Goal: Task Accomplishment & Management: Use online tool/utility

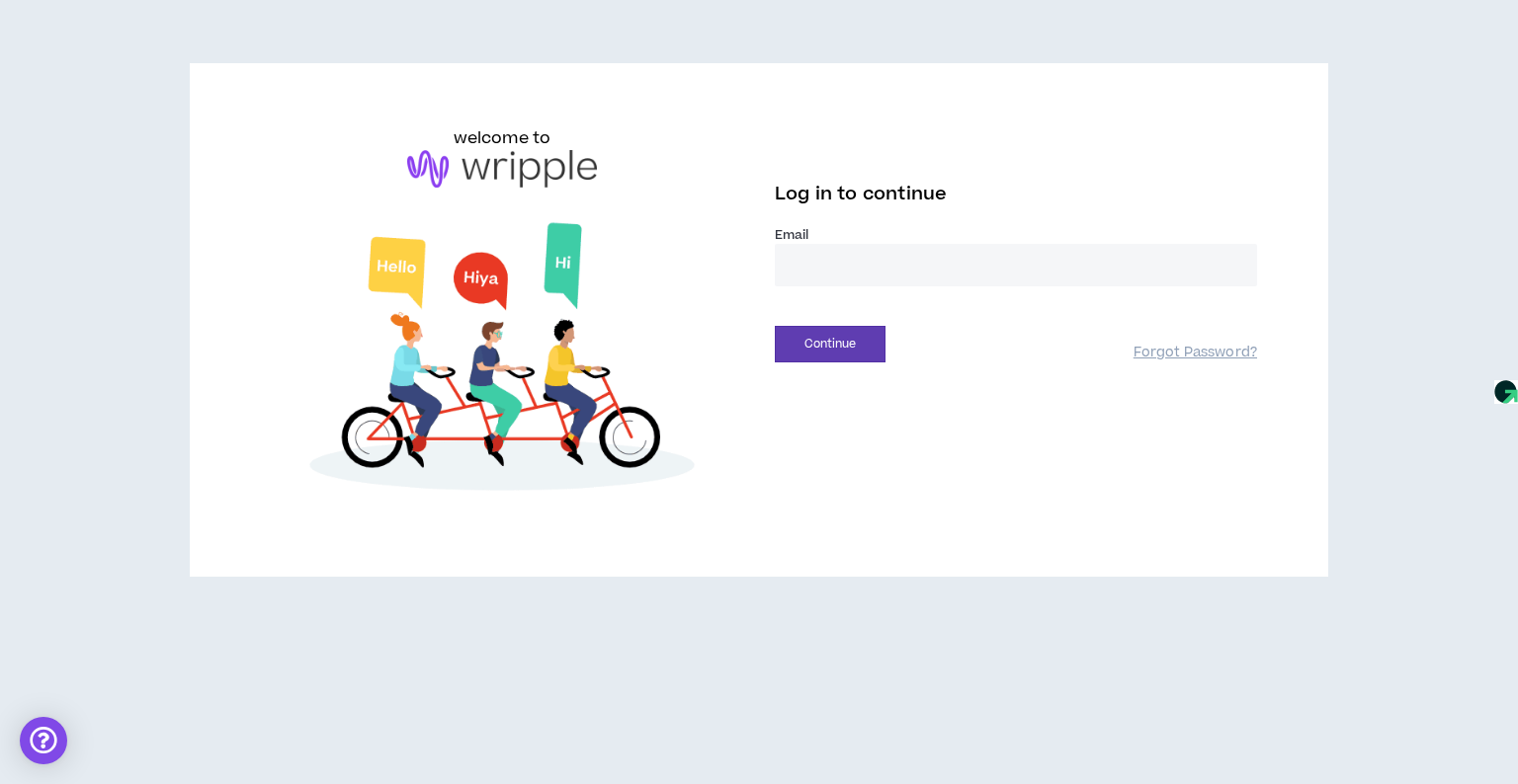
click at [834, 269] on input "email" at bounding box center [1015, 265] width 482 height 43
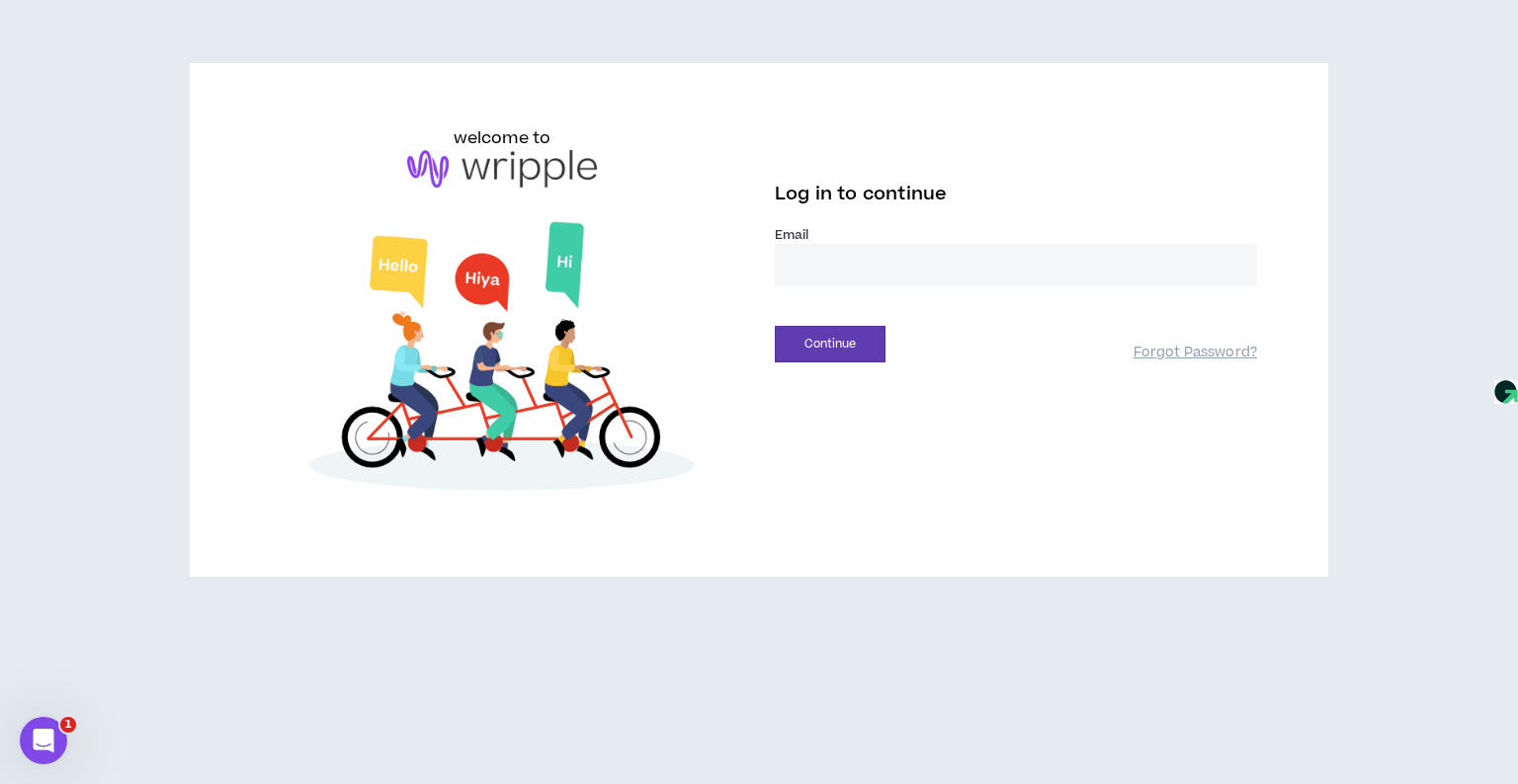
type input "**********"
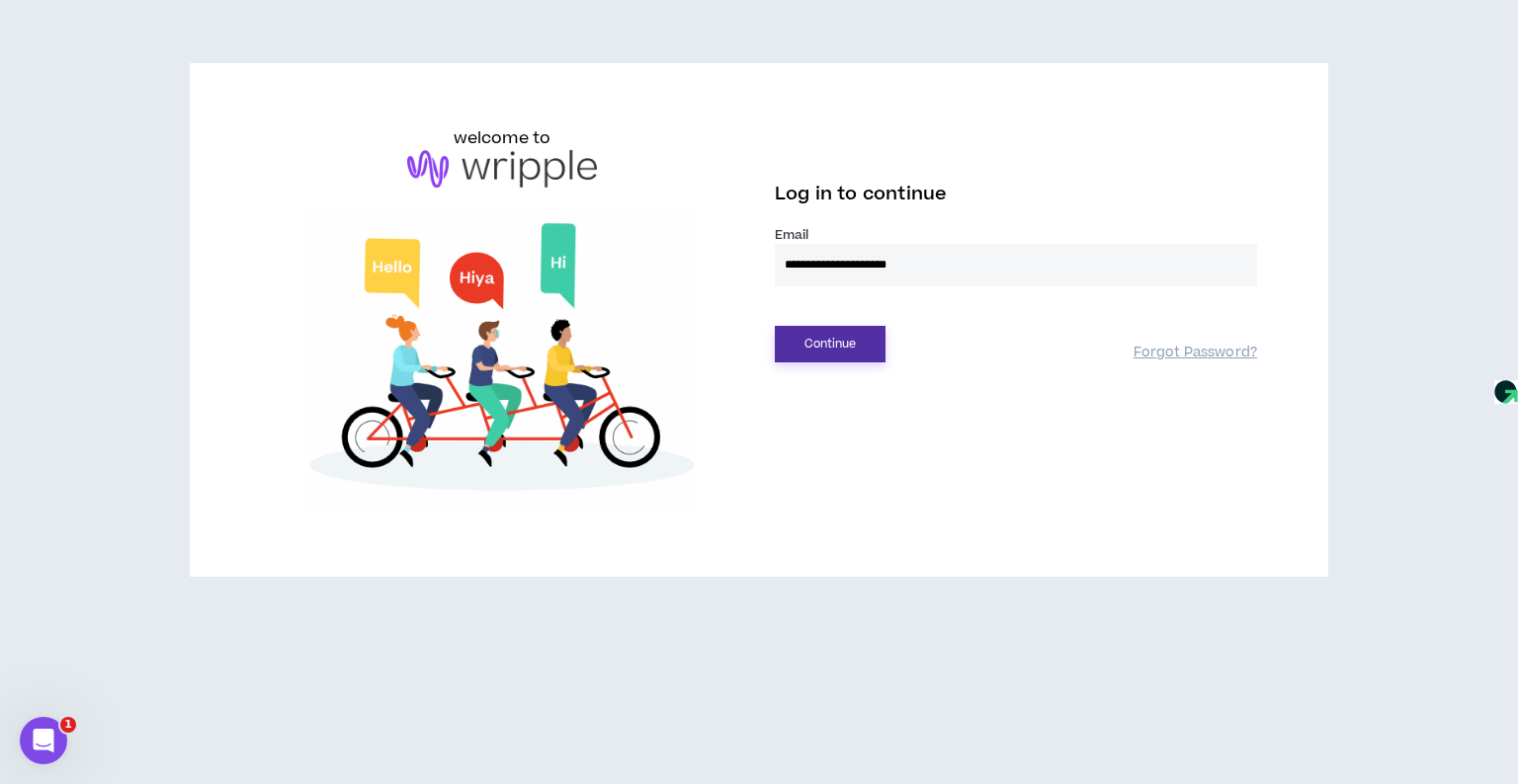
click at [846, 340] on button "Continue" at bounding box center [830, 344] width 111 height 37
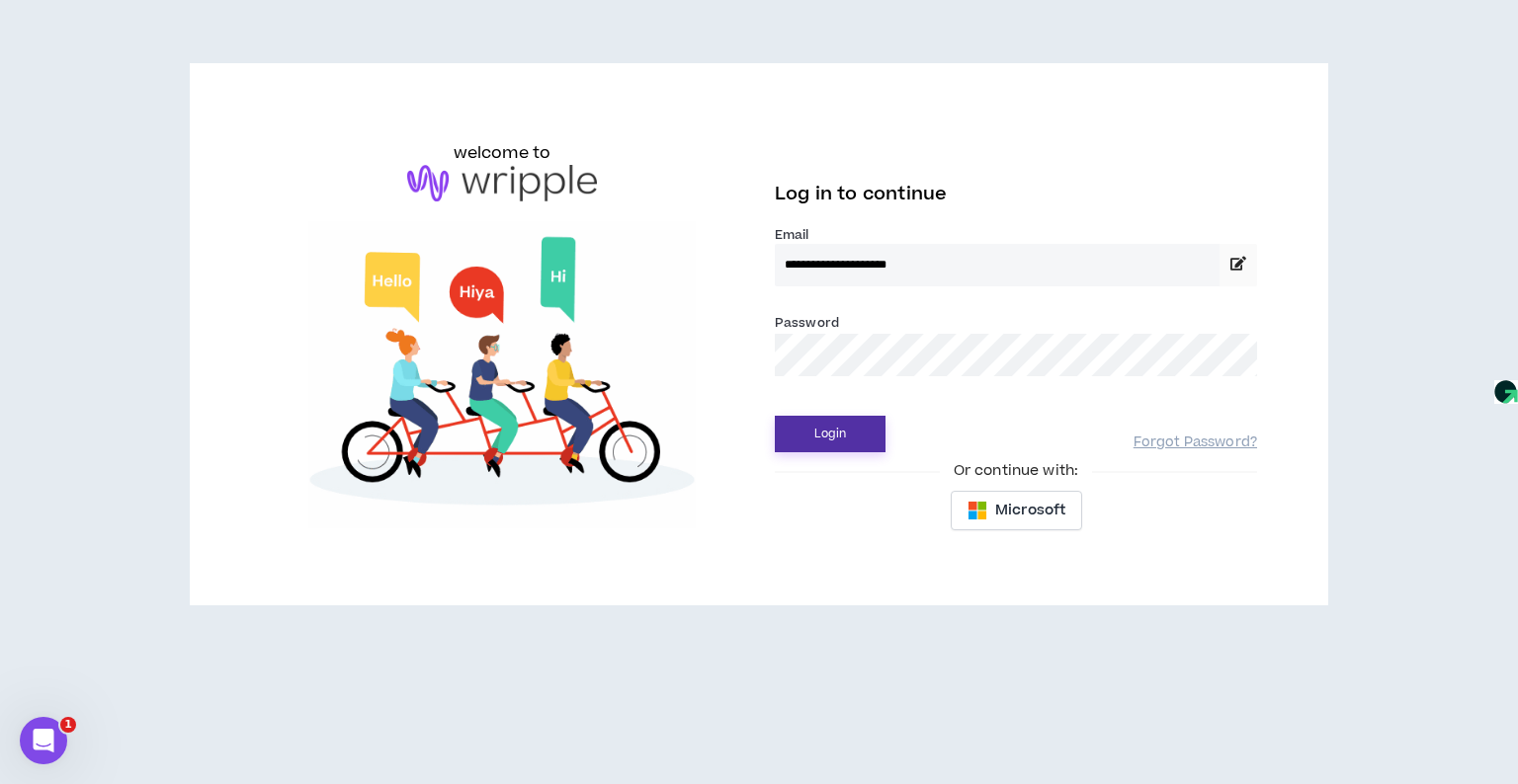
click at [838, 434] on button "Login" at bounding box center [830, 434] width 111 height 37
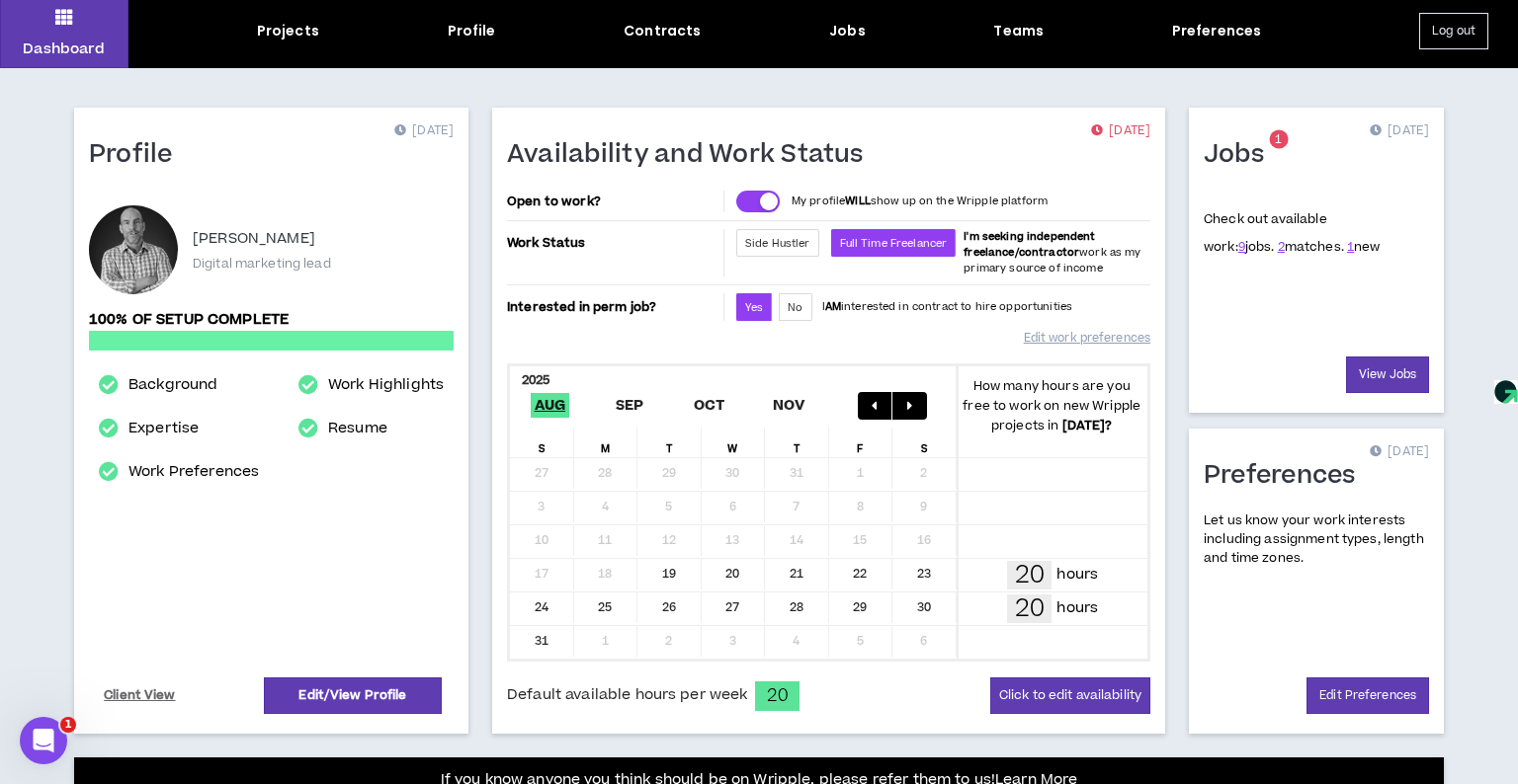
scroll to position [33, 0]
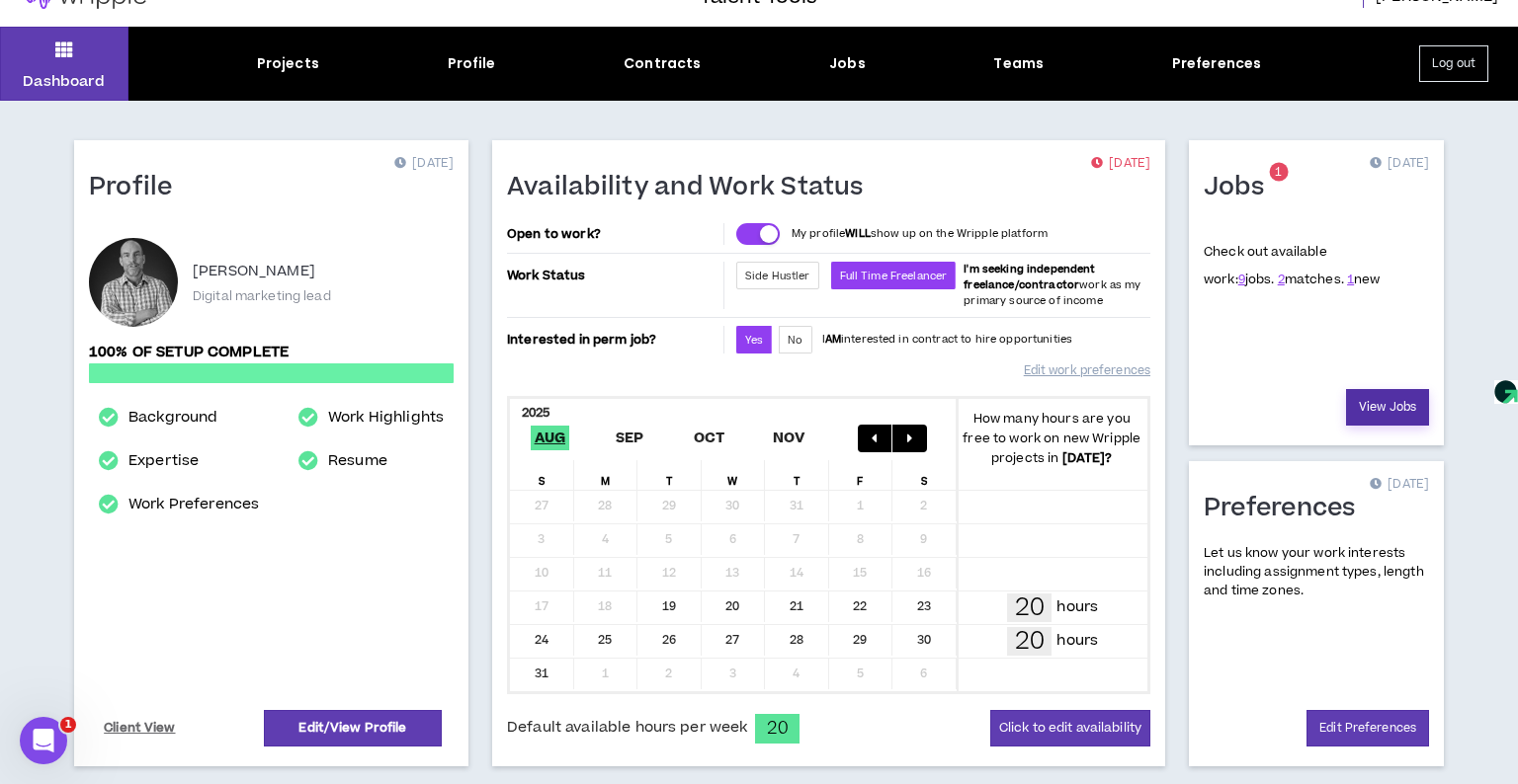
click at [1378, 402] on link "View Jobs" at bounding box center [1387, 407] width 83 height 37
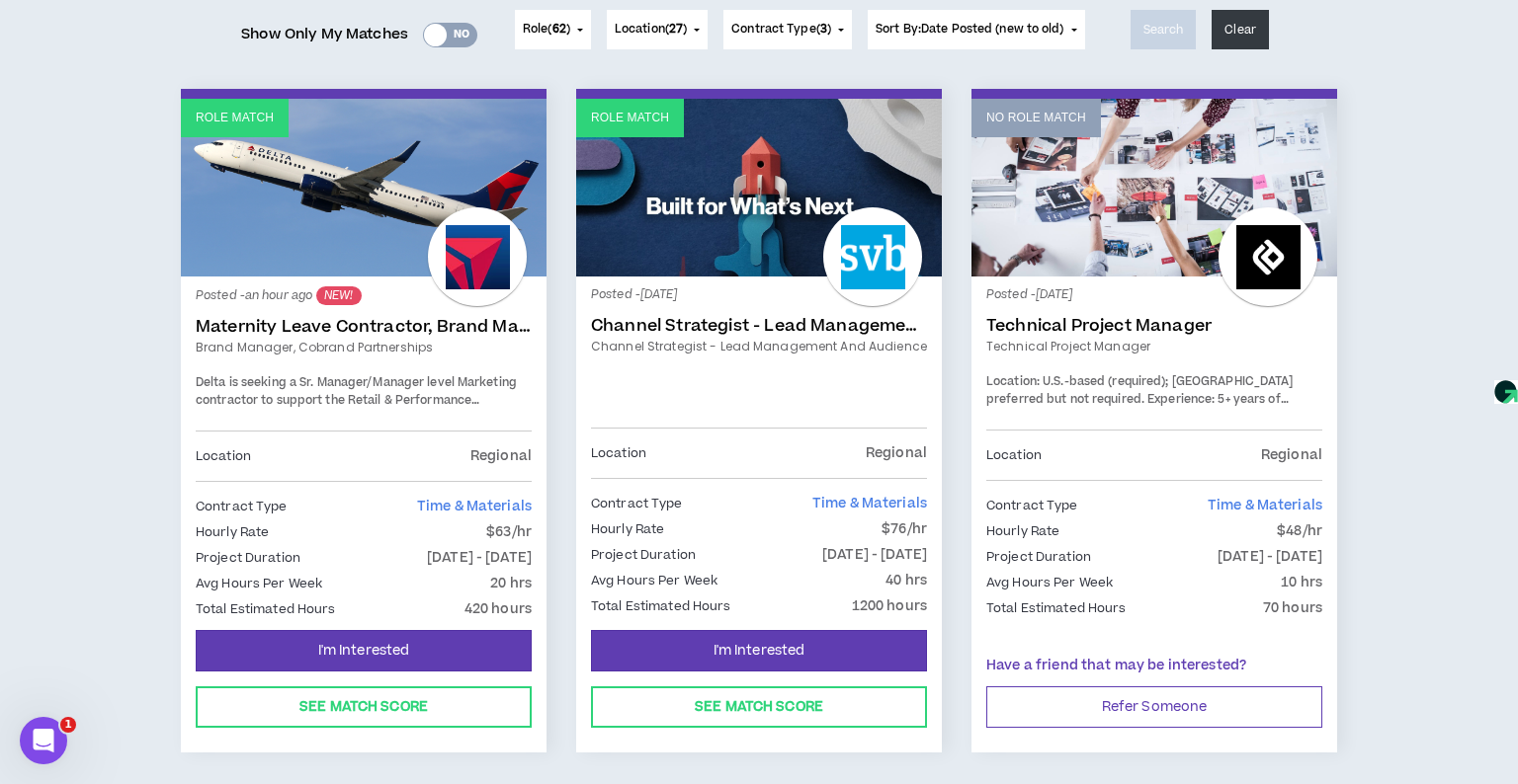
scroll to position [270, 0]
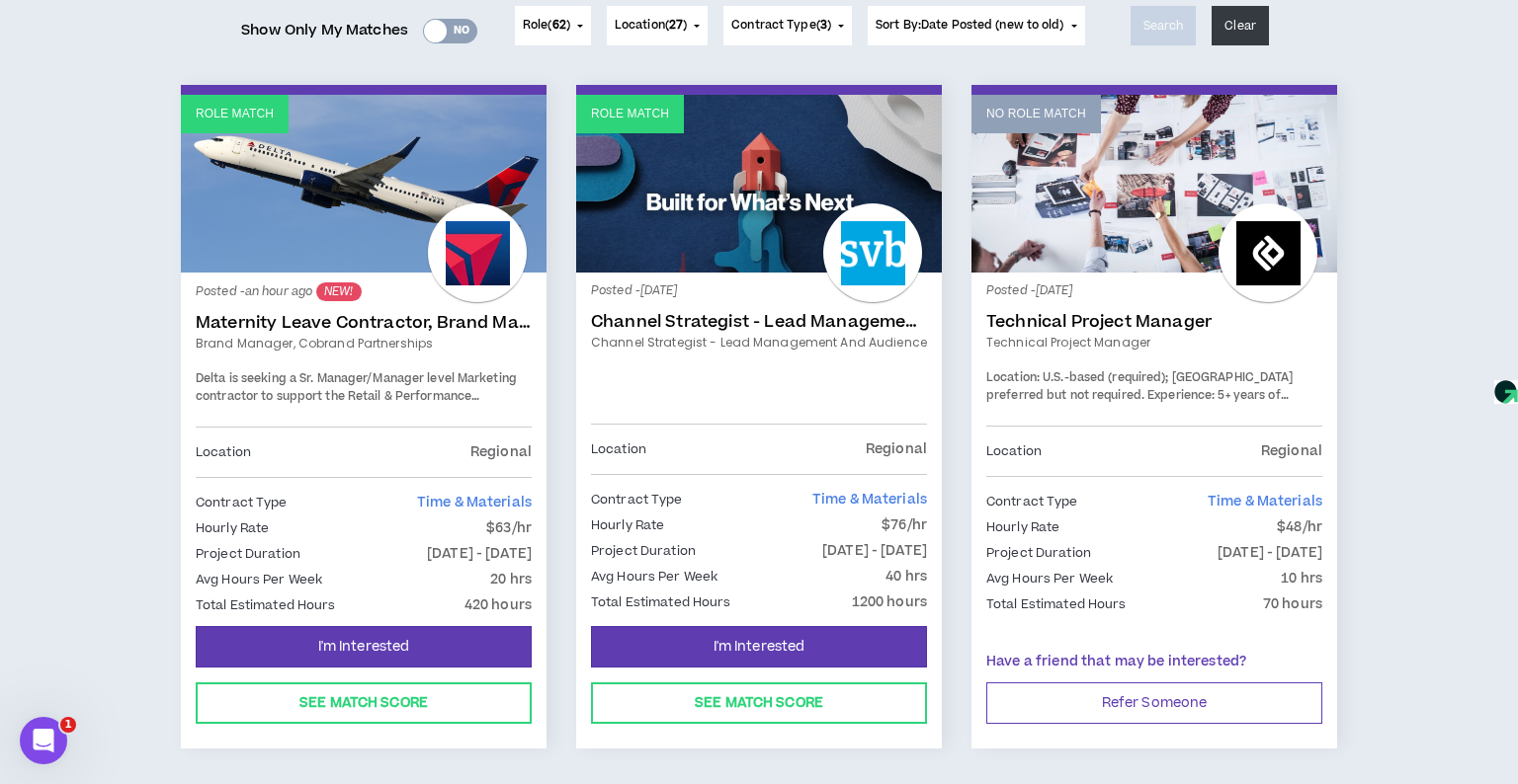
click at [379, 325] on link "Maternity Leave Contractor, Brand Marketing Manager (Cobrand Partnerships)" at bounding box center [363, 323] width 336 height 20
